Goal: Task Accomplishment & Management: Manage account settings

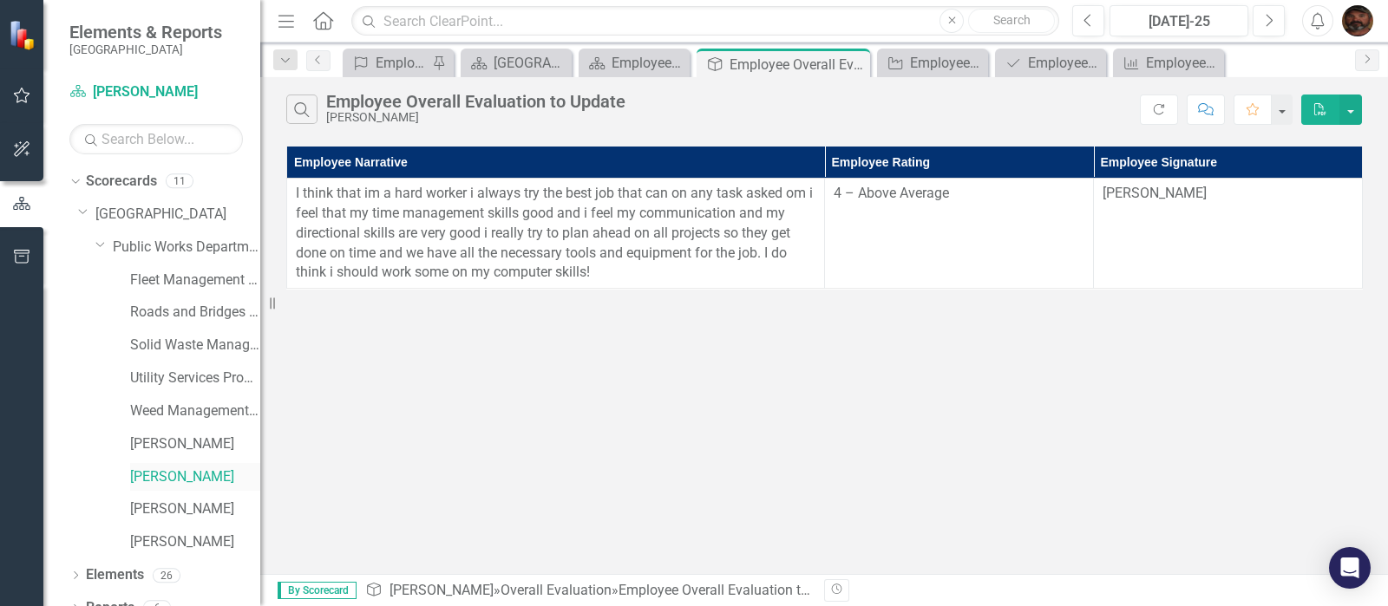
click at [165, 468] on link "[PERSON_NAME]" at bounding box center [195, 478] width 130 height 20
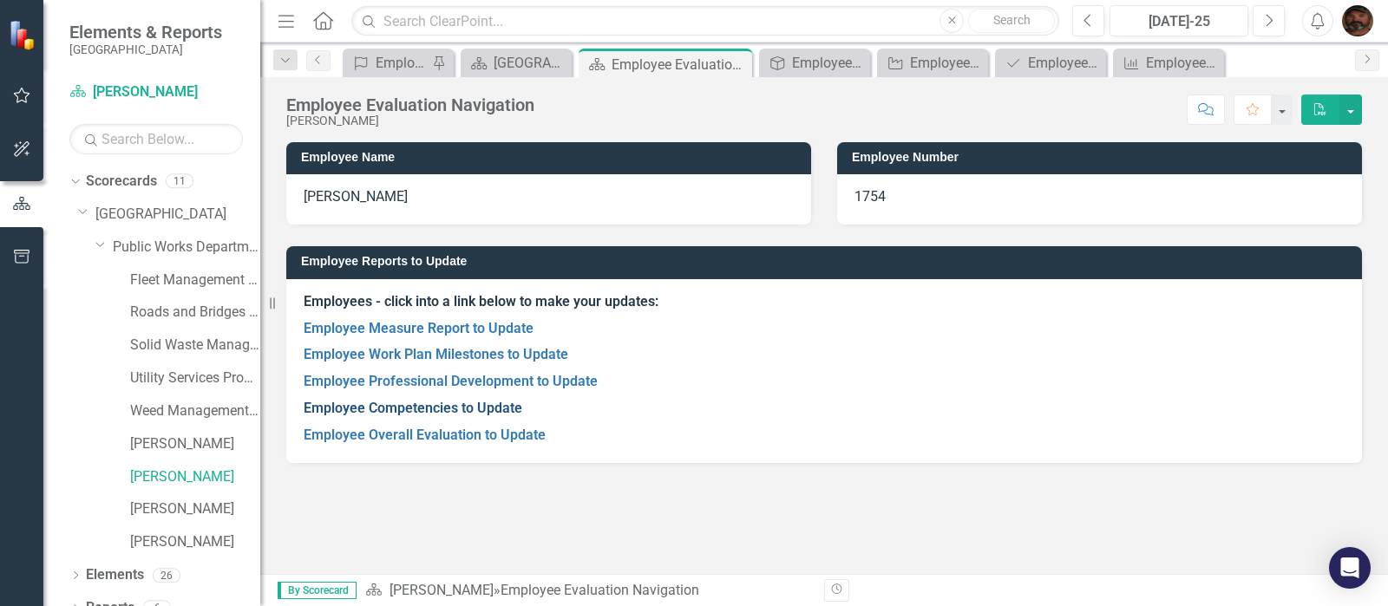
click at [374, 404] on link "Employee Competencies to Update" at bounding box center [413, 408] width 219 height 16
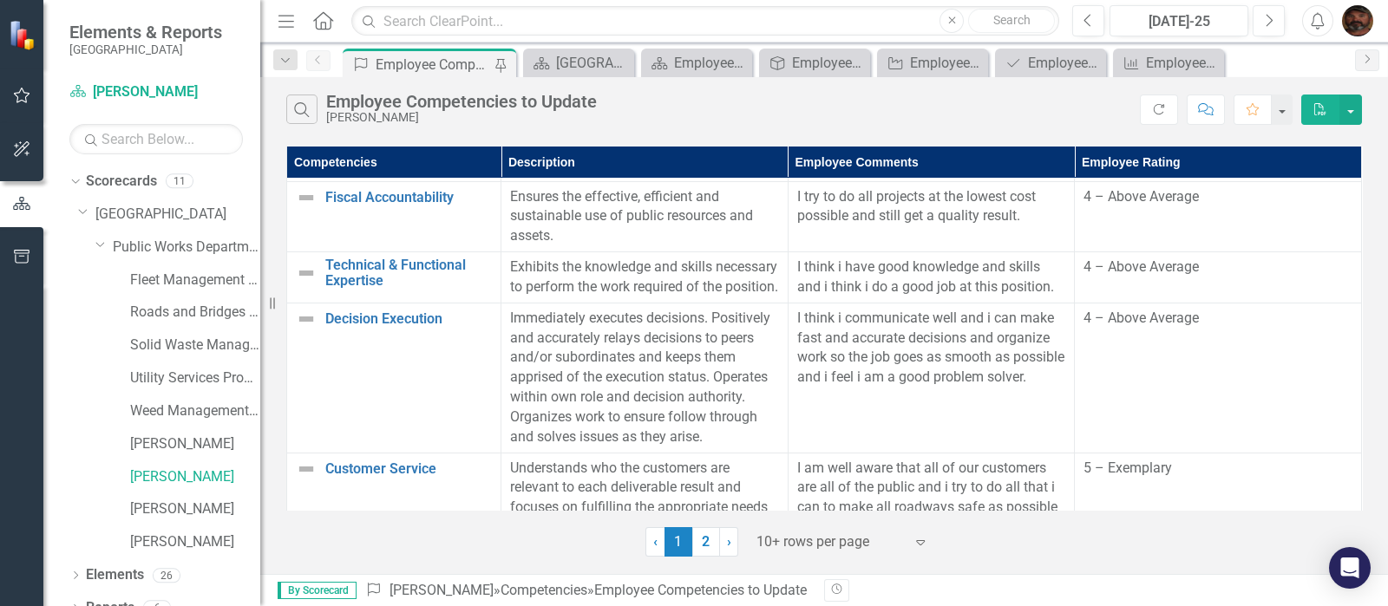
scroll to position [433, 0]
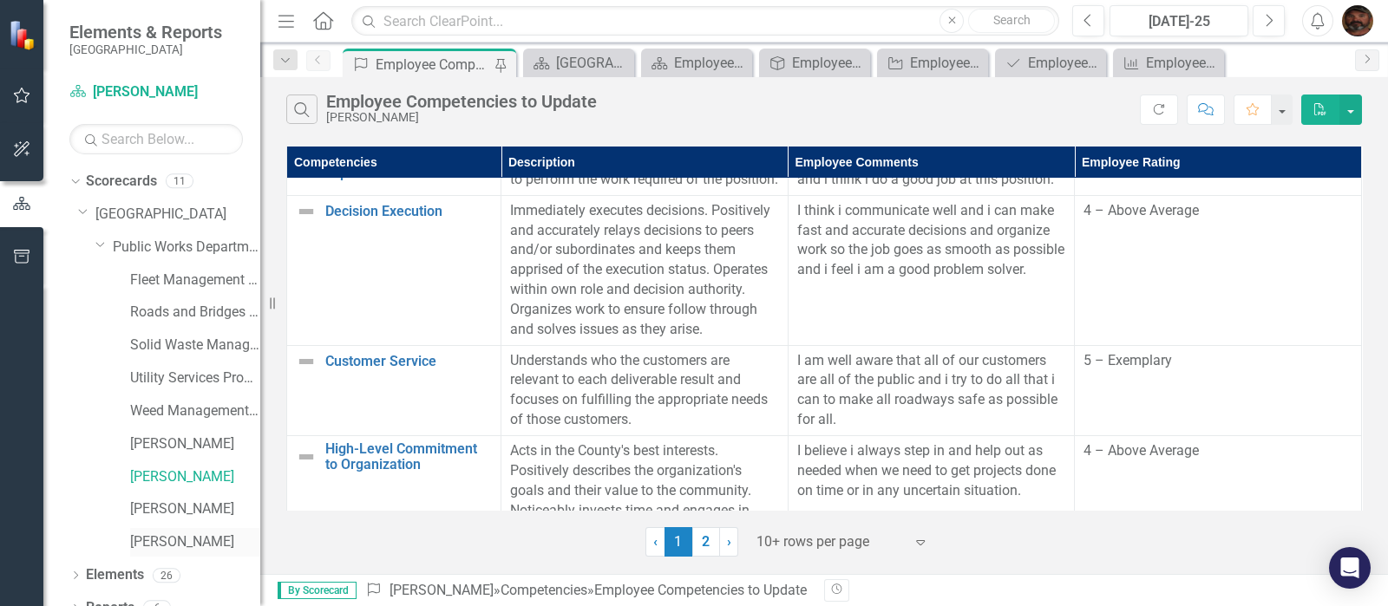
click at [160, 542] on link "[PERSON_NAME]" at bounding box center [195, 543] width 130 height 20
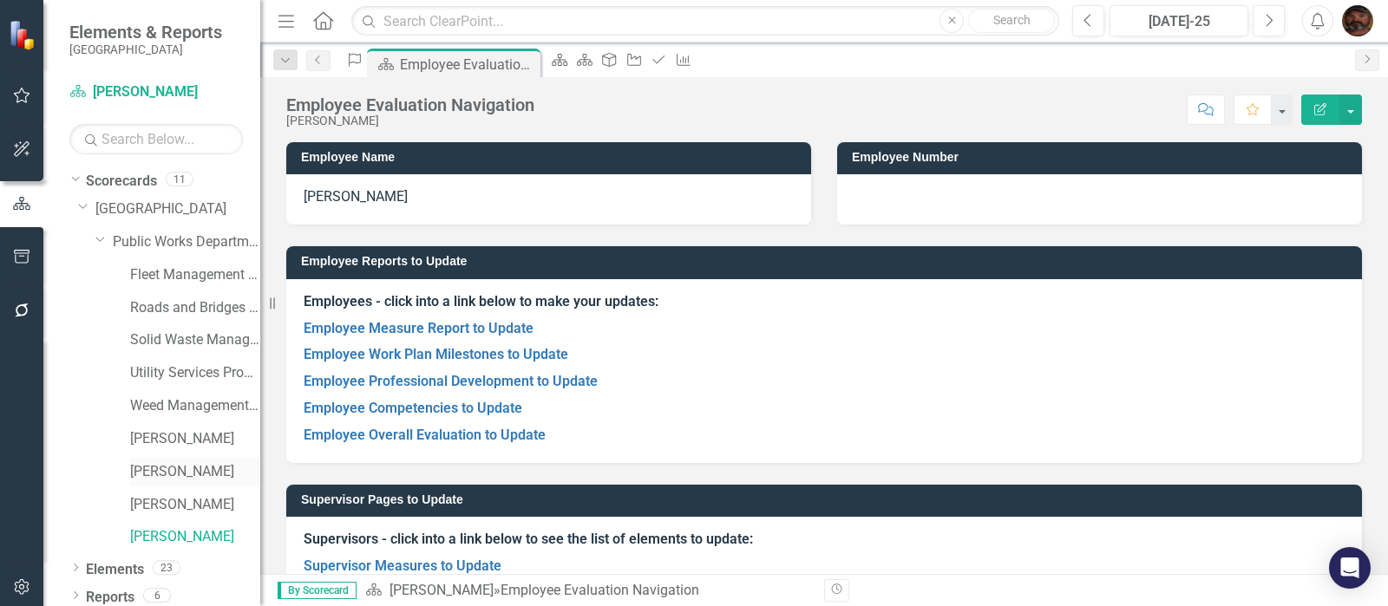
click at [160, 466] on div "[PERSON_NAME]" at bounding box center [195, 472] width 130 height 29
click at [160, 475] on link "[PERSON_NAME]" at bounding box center [195, 472] width 130 height 20
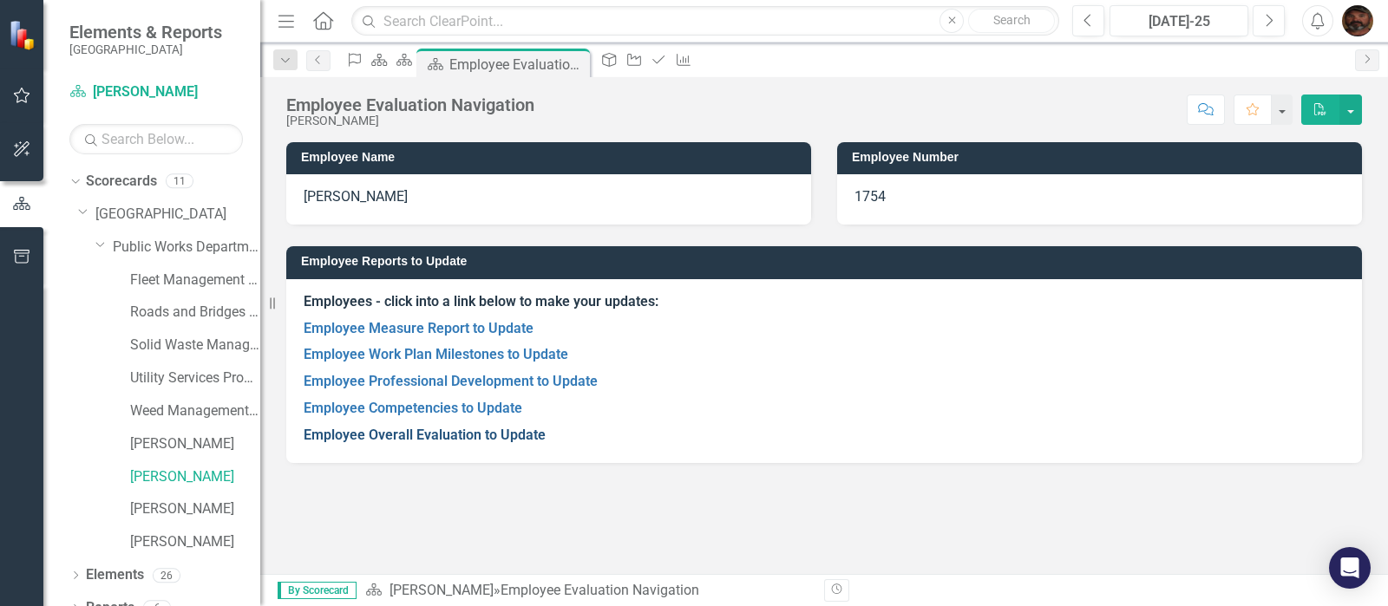
click at [382, 433] on link "Employee Overall Evaluation to Update" at bounding box center [425, 435] width 242 height 16
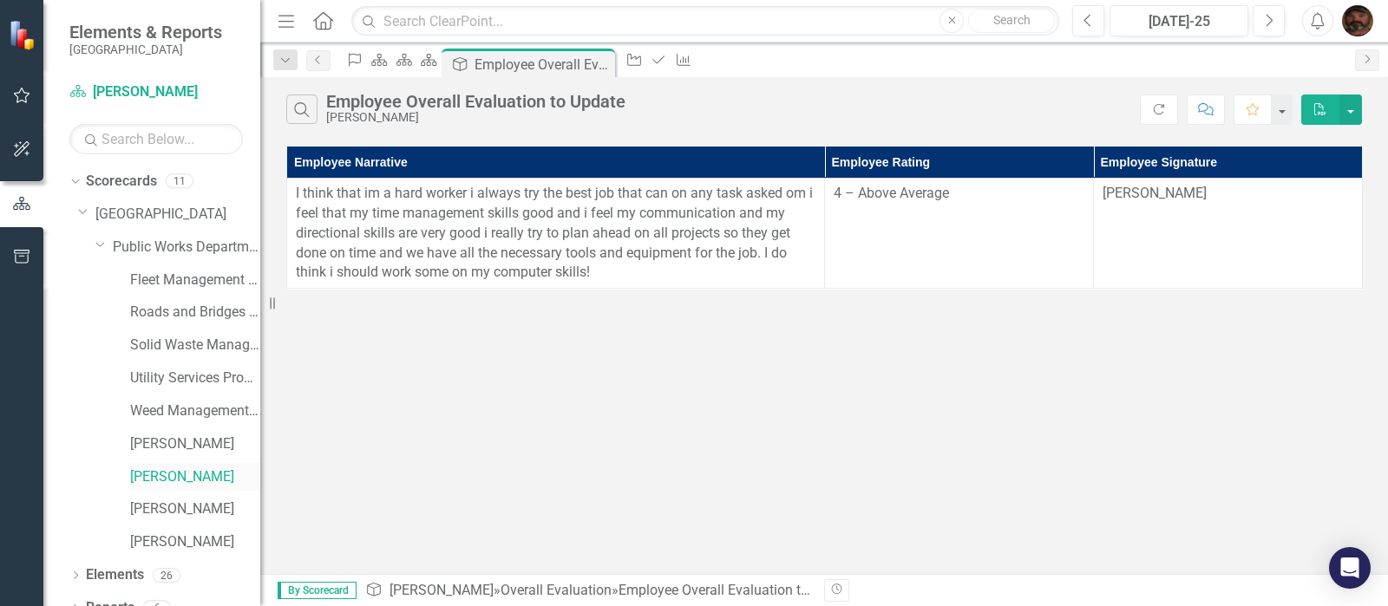
click at [164, 475] on link "[PERSON_NAME]" at bounding box center [195, 478] width 130 height 20
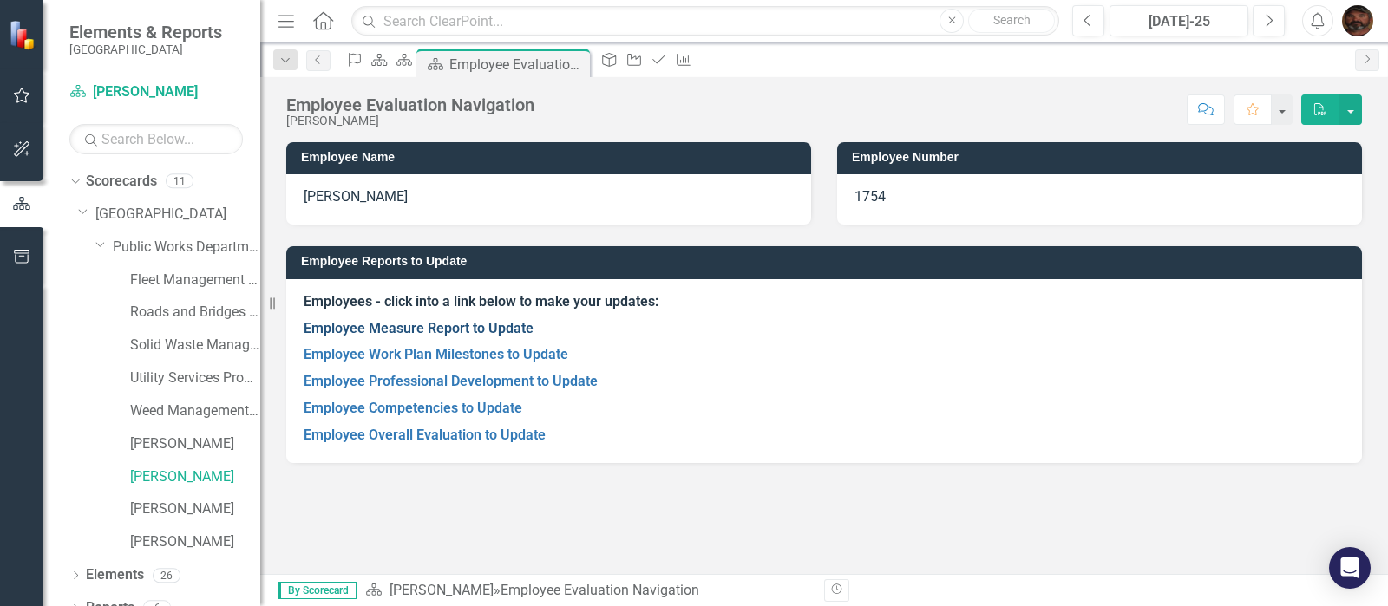
click at [438, 327] on link "Employee Measure Report to Update" at bounding box center [419, 328] width 230 height 16
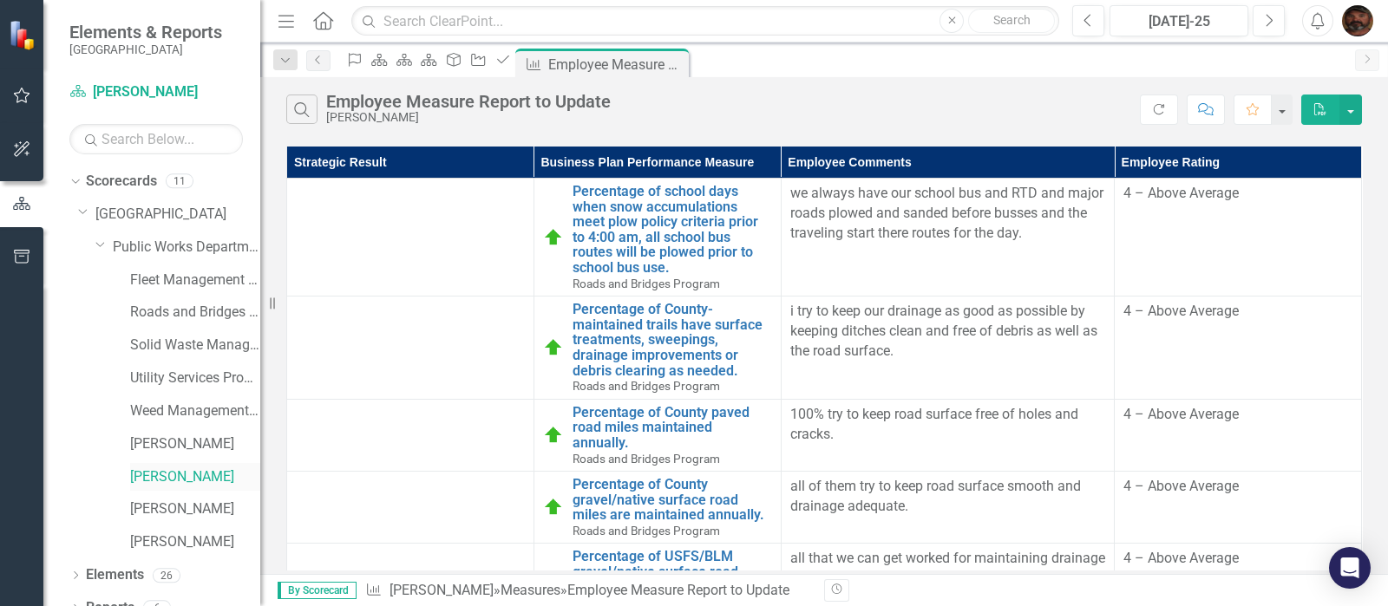
click at [192, 473] on link "[PERSON_NAME]" at bounding box center [195, 478] width 130 height 20
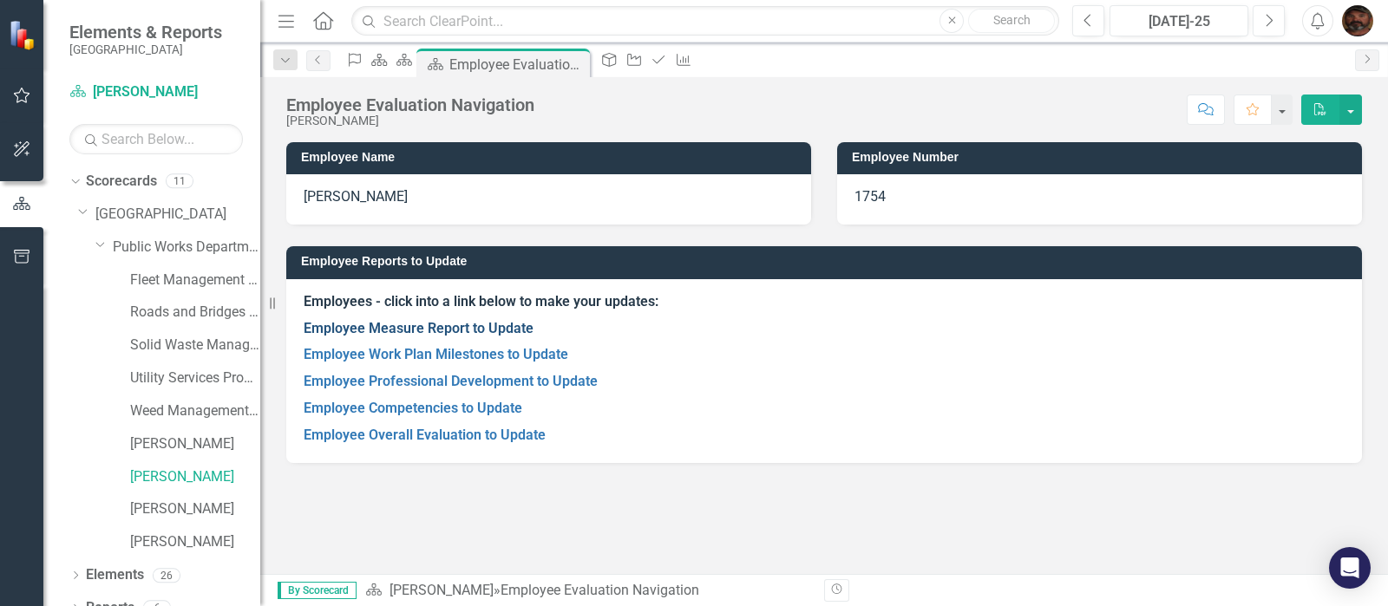
click at [396, 332] on link "Employee Measure Report to Update" at bounding box center [419, 328] width 230 height 16
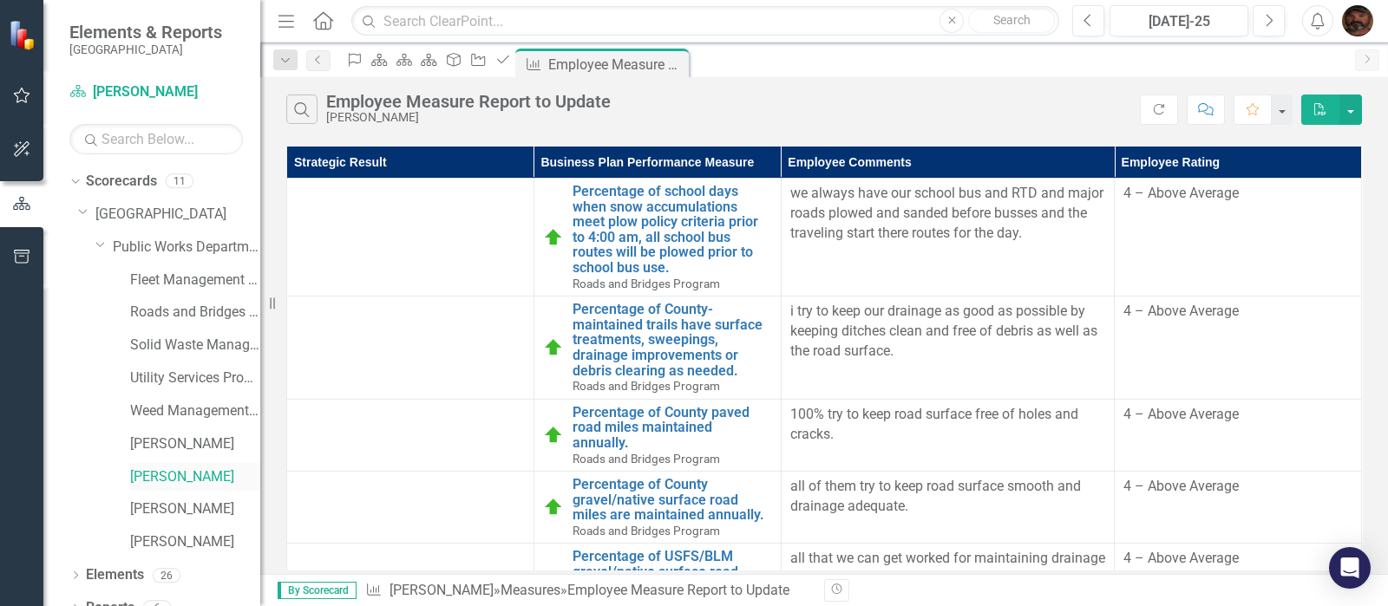
click at [177, 472] on link "[PERSON_NAME]" at bounding box center [195, 478] width 130 height 20
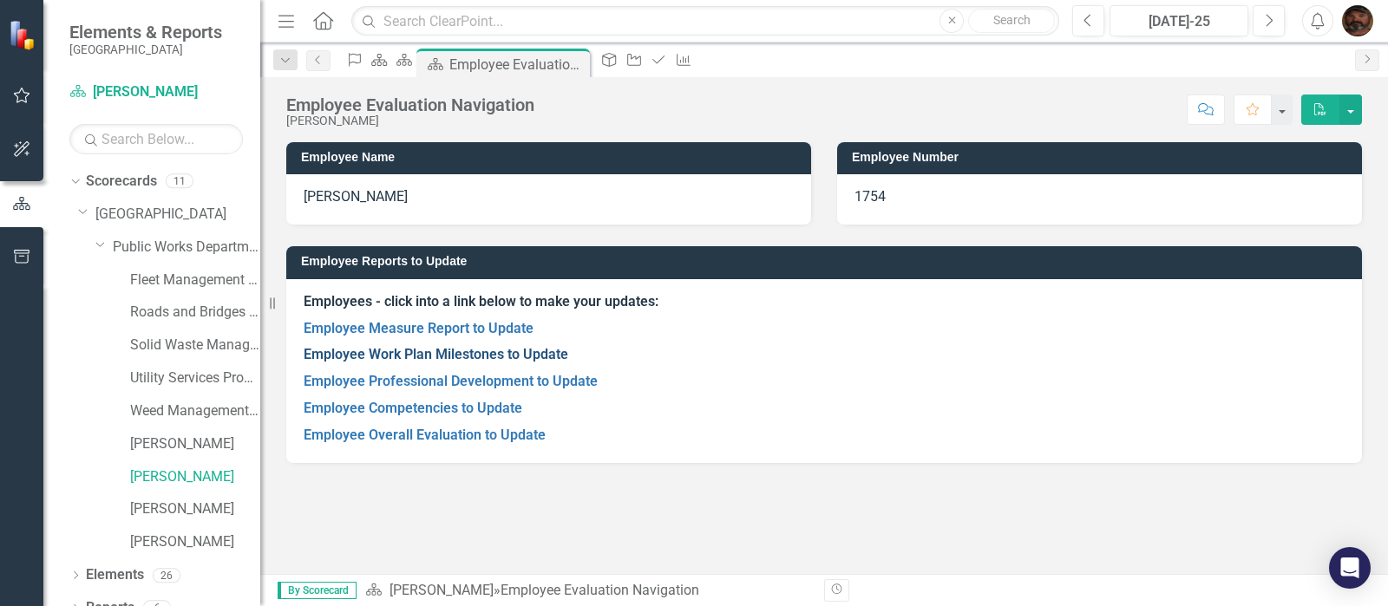
click at [371, 354] on link "Employee Work Plan Milestones to Update" at bounding box center [436, 354] width 265 height 16
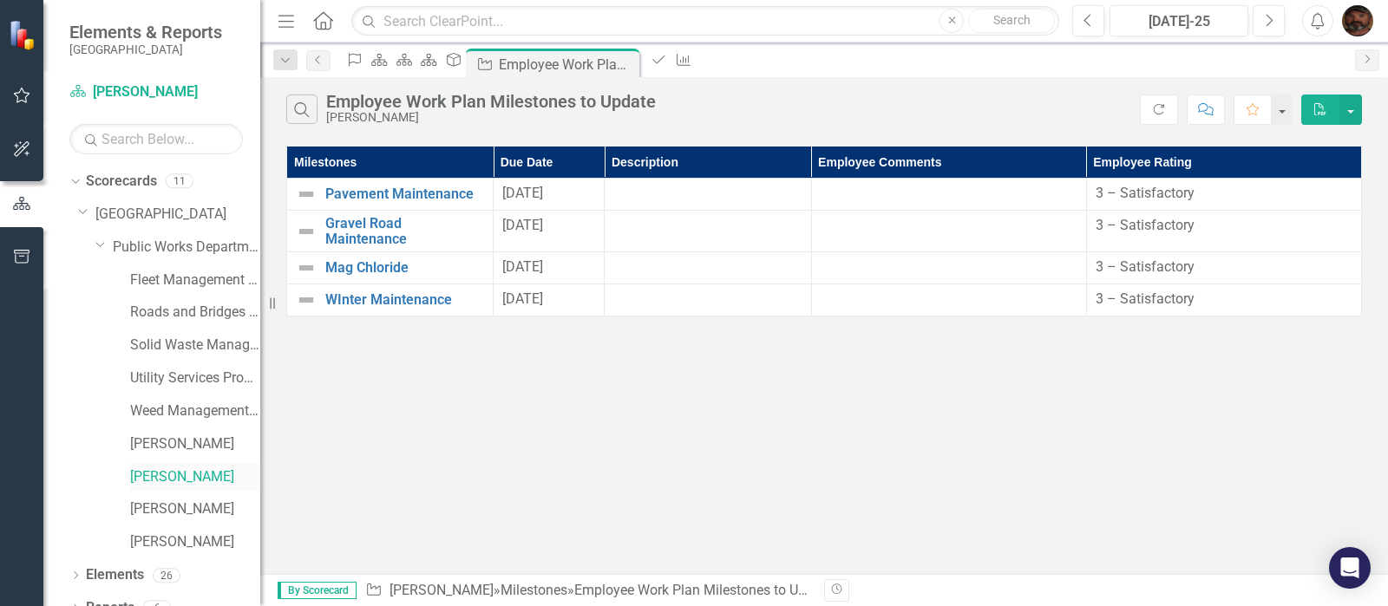
click at [174, 479] on link "[PERSON_NAME]" at bounding box center [195, 478] width 130 height 20
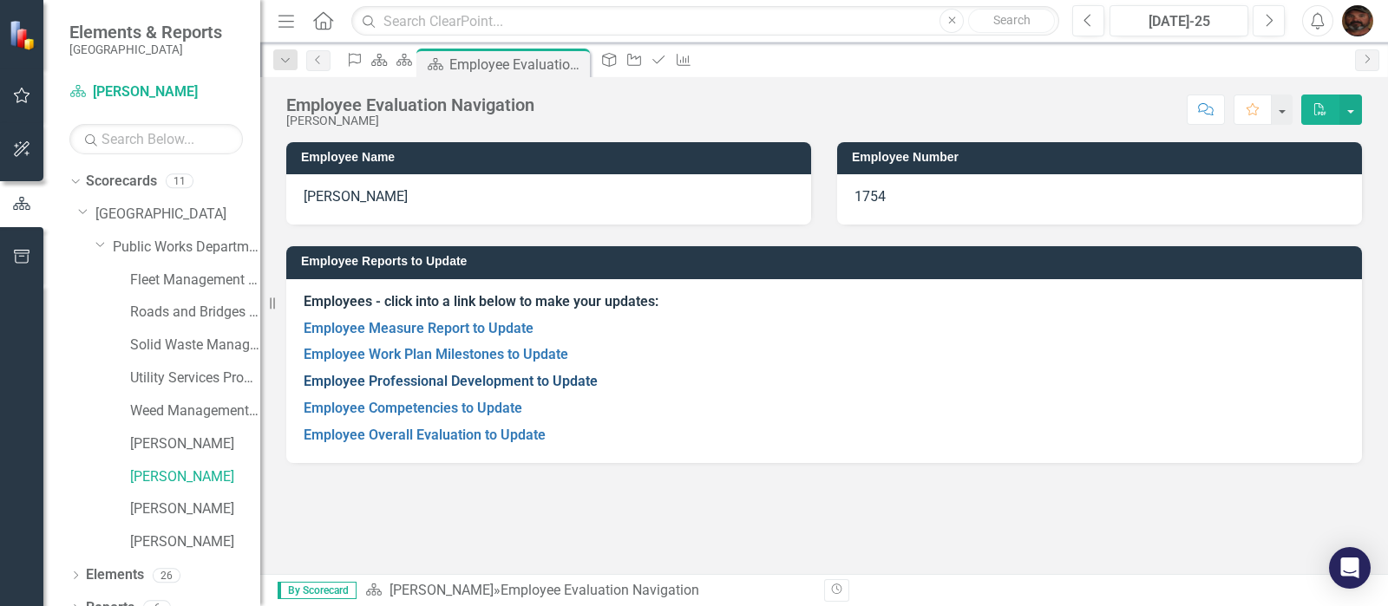
click at [395, 383] on link "Employee Professional Development to Update" at bounding box center [451, 381] width 294 height 16
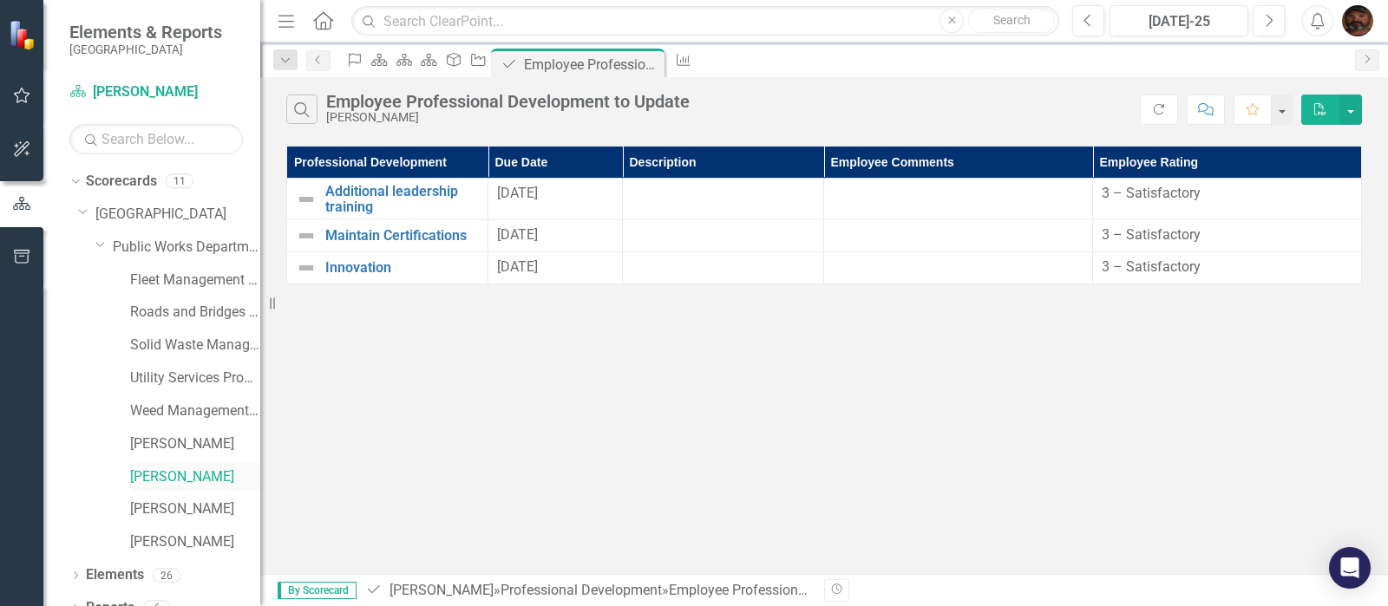
click at [155, 472] on link "[PERSON_NAME]" at bounding box center [195, 478] width 130 height 20
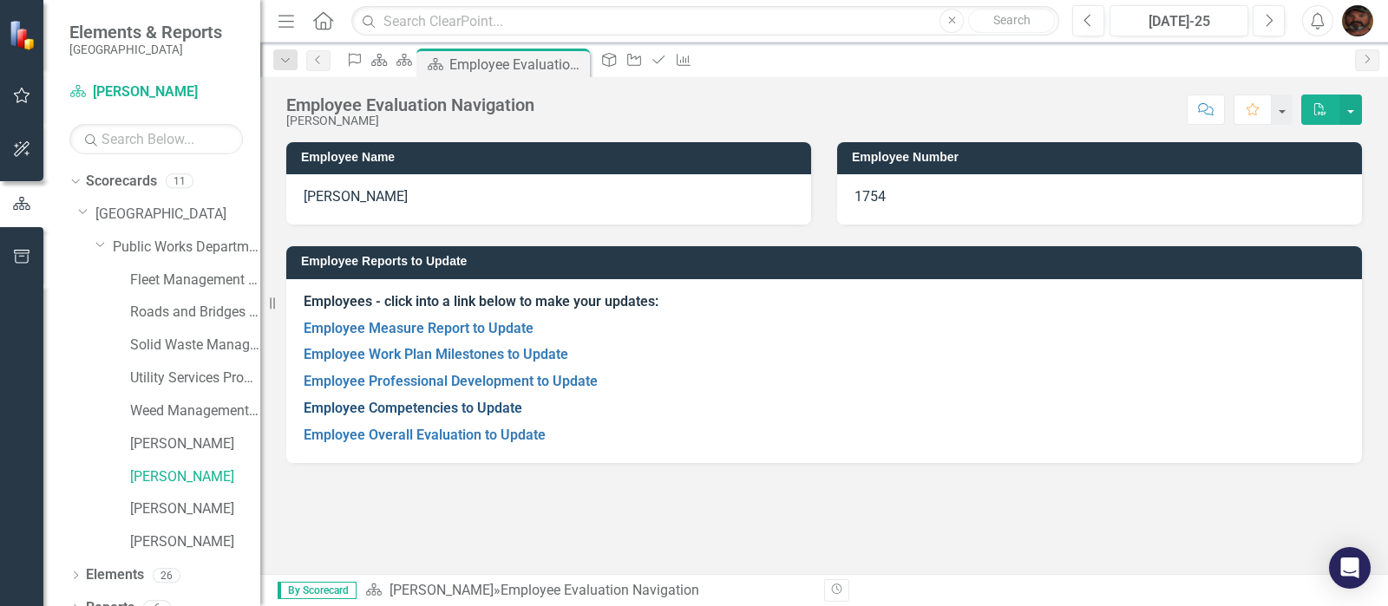
click at [407, 407] on link "Employee Competencies to Update" at bounding box center [413, 408] width 219 height 16
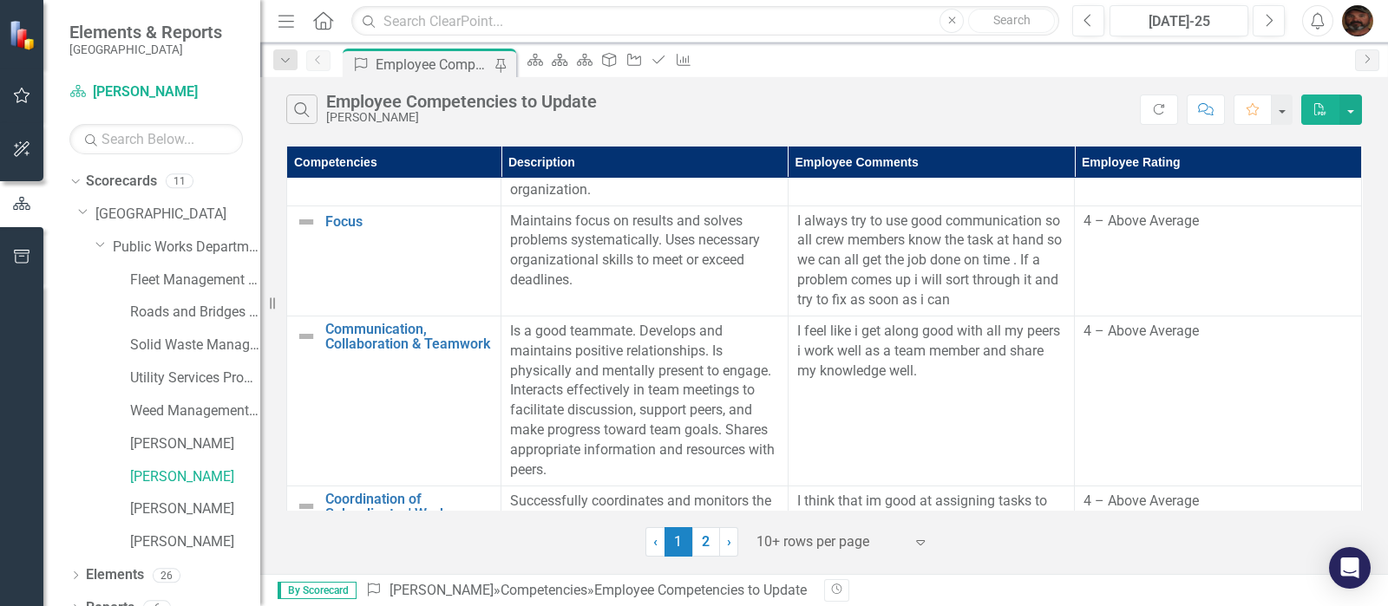
scroll to position [867, 0]
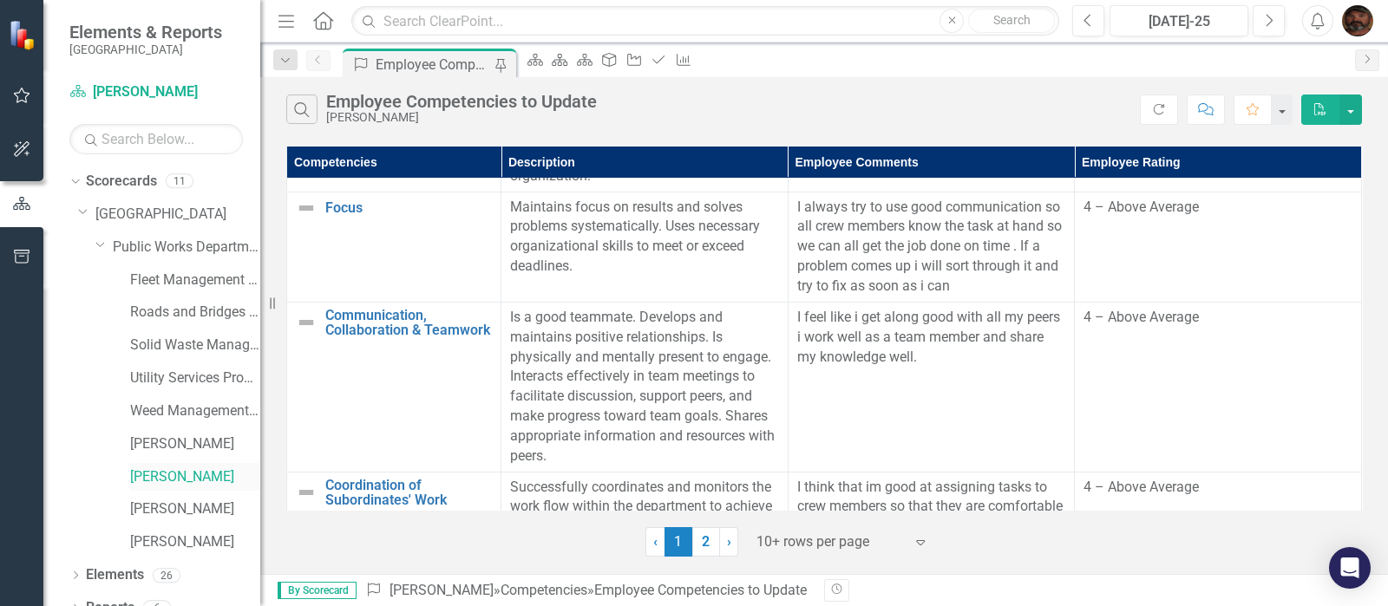
click at [177, 481] on link "[PERSON_NAME]" at bounding box center [195, 478] width 130 height 20
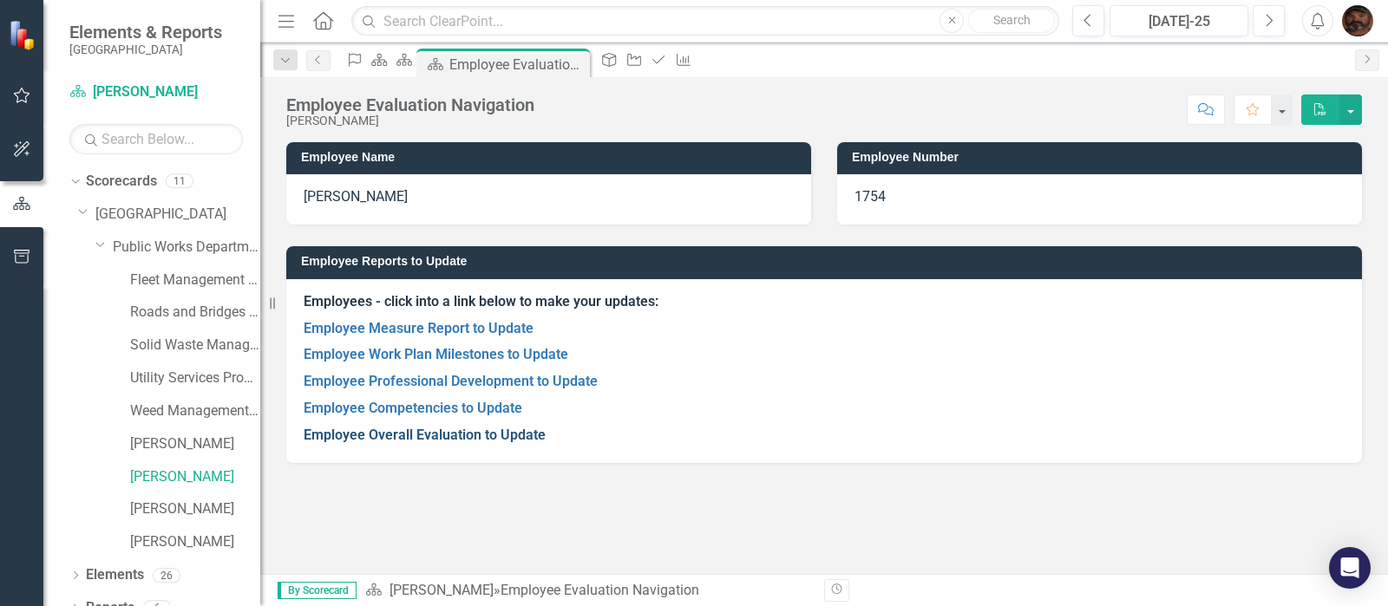
click at [379, 436] on link "Employee Overall Evaluation to Update" at bounding box center [425, 435] width 242 height 16
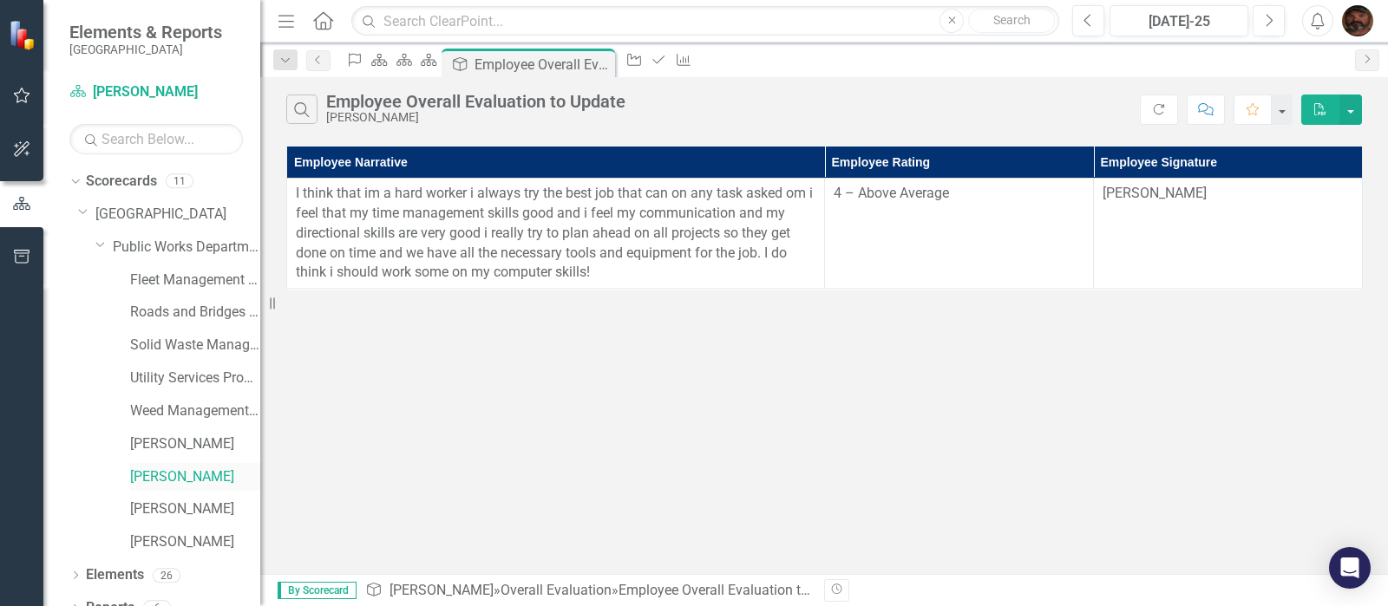
click at [159, 480] on link "[PERSON_NAME]" at bounding box center [195, 478] width 130 height 20
